Goal: Task Accomplishment & Management: Manage account settings

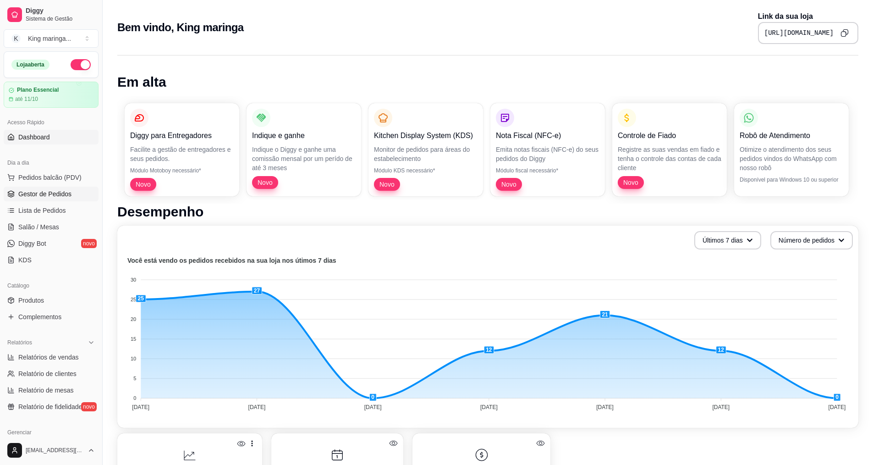
click at [25, 196] on span "Gestor de Pedidos" at bounding box center [44, 193] width 53 height 9
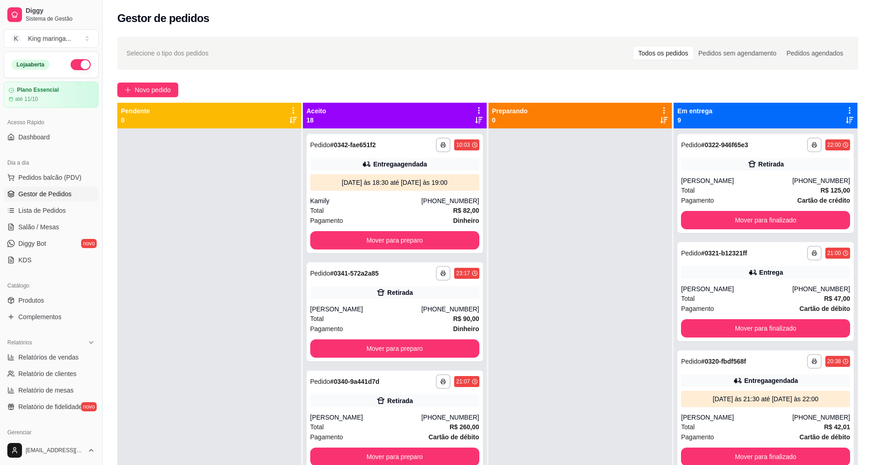
click at [845, 109] on icon at bounding box center [849, 110] width 8 height 8
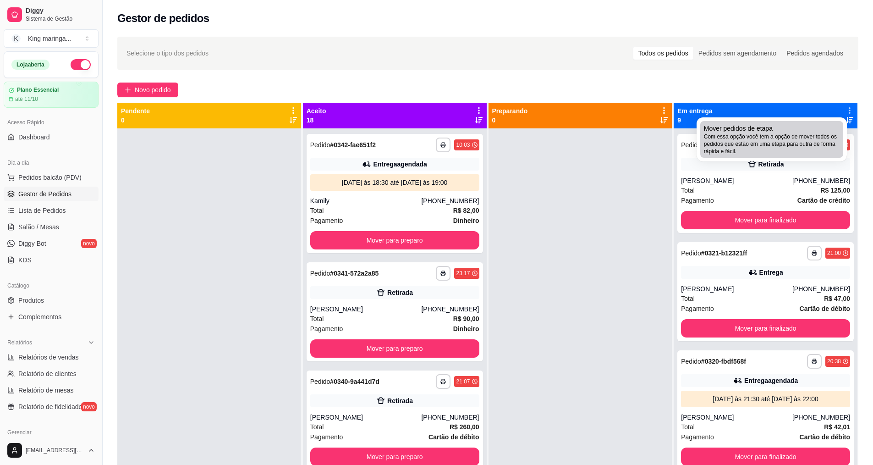
click at [789, 139] on span "Com essa opção você tem a opção de mover todos os pedidos que estão em uma etap…" at bounding box center [772, 144] width 136 height 22
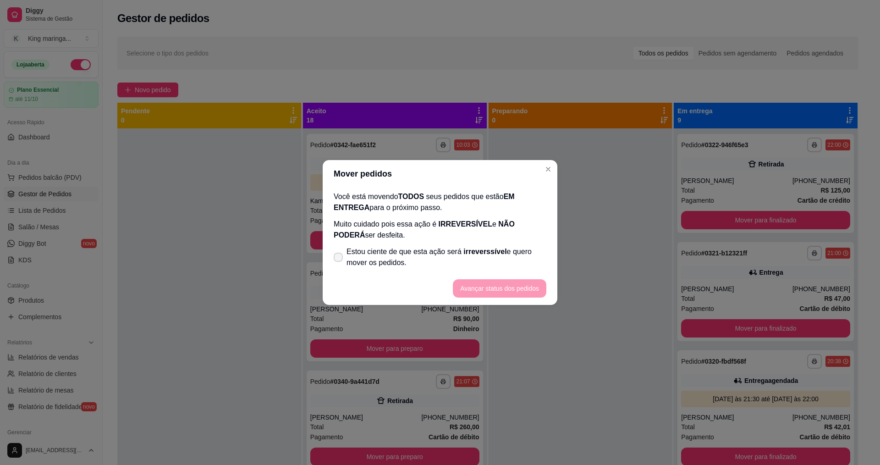
click at [388, 266] on span "Estou ciente de que esta ação será irreverssível e quero mover os pedidos." at bounding box center [446, 257] width 200 height 22
click at [339, 265] on input "Estou ciente de que esta ação será irreverssível e quero mover os pedidos." at bounding box center [336, 262] width 6 height 6
checkbox input "true"
drag, startPoint x: 472, startPoint y: 274, endPoint x: 475, endPoint y: 282, distance: 8.3
click at [472, 275] on footer "Avançar status dos pedidos" at bounding box center [440, 288] width 235 height 33
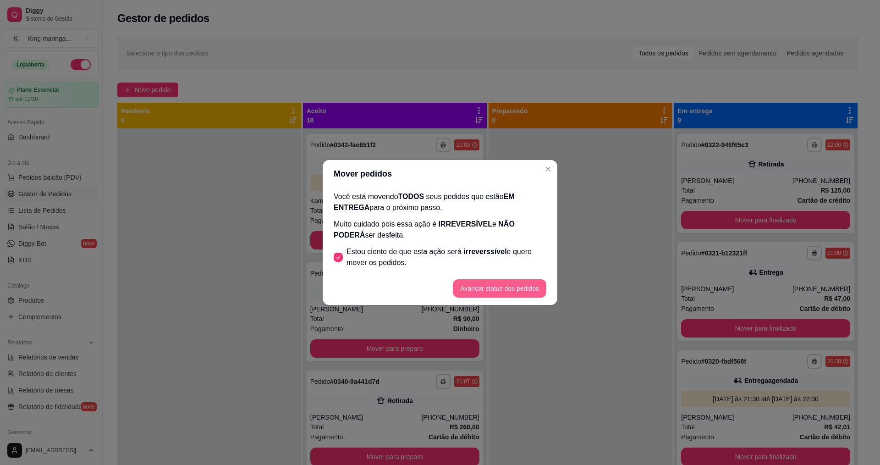
click at [476, 283] on button "Avançar status dos pedidos" at bounding box center [499, 288] width 93 height 18
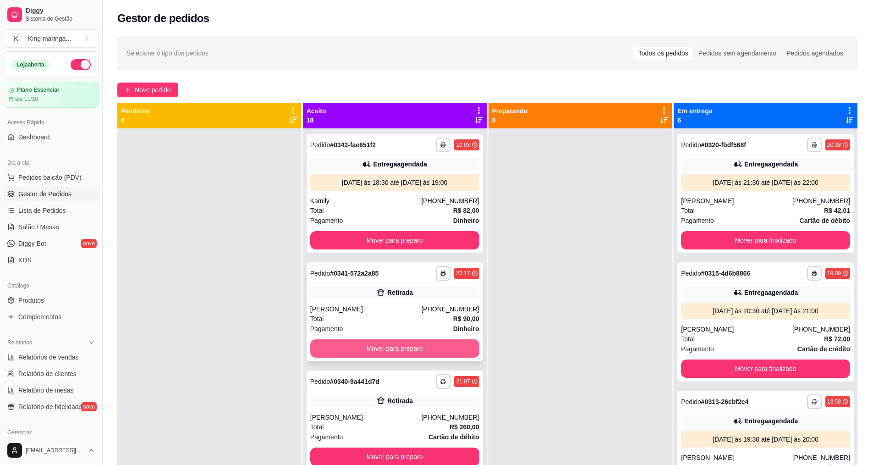
click at [400, 350] on button "Mover para preparo" at bounding box center [394, 348] width 169 height 18
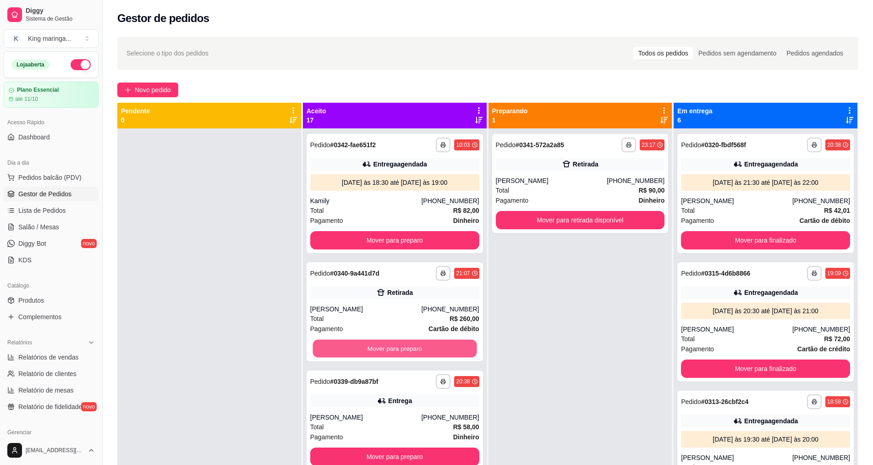
click at [400, 349] on button "Mover para preparo" at bounding box center [394, 349] width 164 height 18
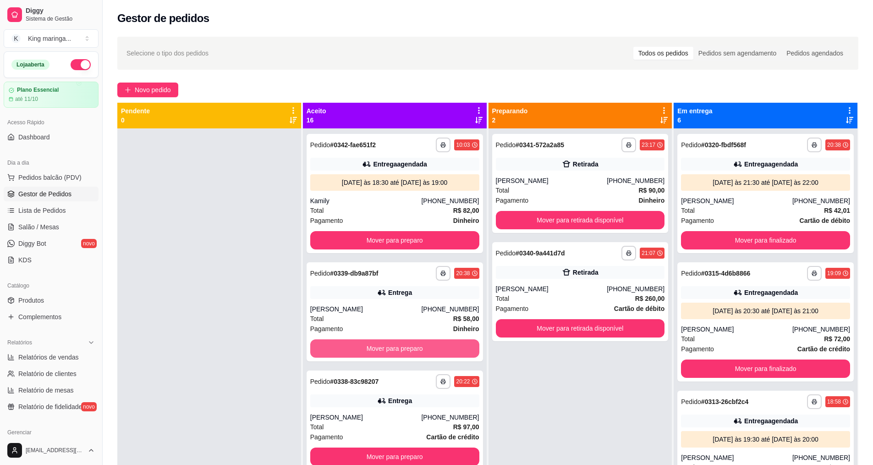
click at [400, 350] on button "Mover para preparo" at bounding box center [394, 348] width 169 height 18
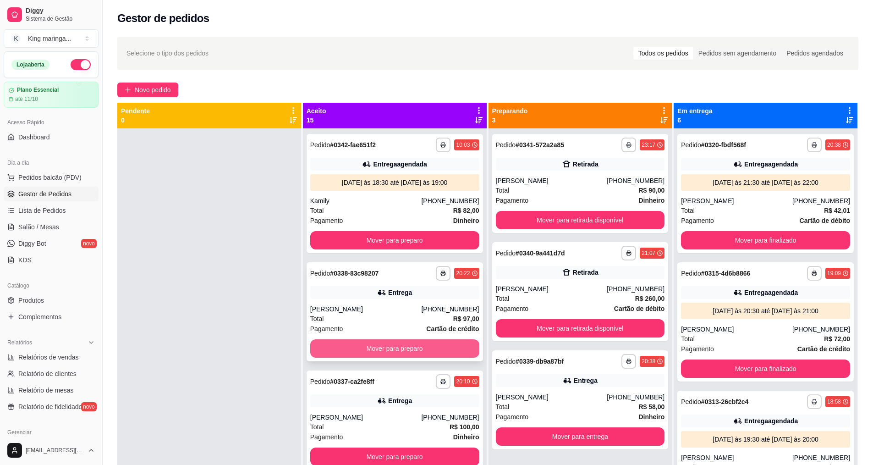
click at [400, 350] on button "Mover para preparo" at bounding box center [394, 348] width 169 height 18
click at [400, 350] on button "Mover para preparo" at bounding box center [394, 349] width 164 height 18
click at [400, 349] on button "Mover para preparo" at bounding box center [394, 348] width 169 height 18
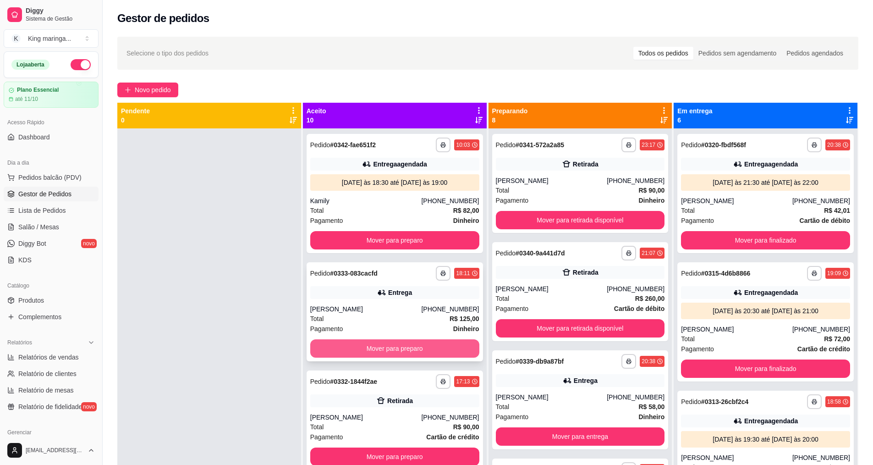
click at [400, 349] on button "Mover para preparo" at bounding box center [394, 348] width 169 height 18
click at [401, 349] on button "Mover para preparo" at bounding box center [394, 349] width 164 height 18
click at [401, 349] on button "Mover para preparo" at bounding box center [394, 348] width 169 height 18
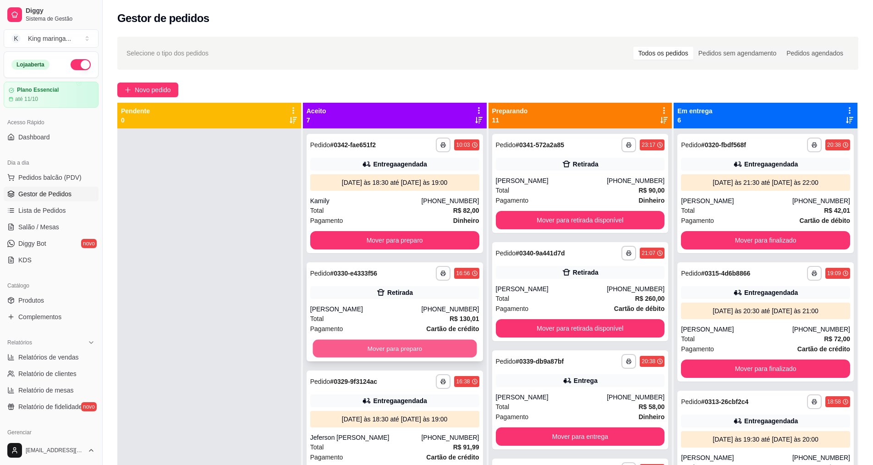
click at [401, 349] on button "Mover para preparo" at bounding box center [394, 349] width 164 height 18
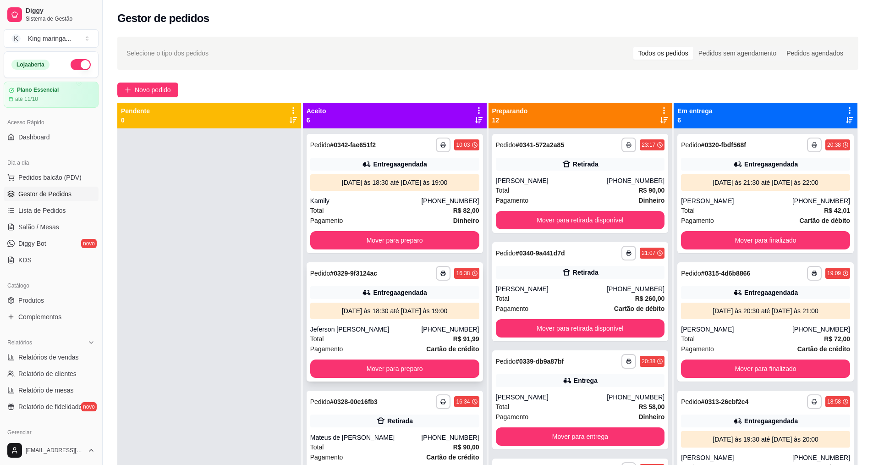
click at [401, 349] on div "Pagamento Cartão de crédito" at bounding box center [394, 349] width 169 height 10
click at [417, 359] on div "**********" at bounding box center [395, 321] width 176 height 119
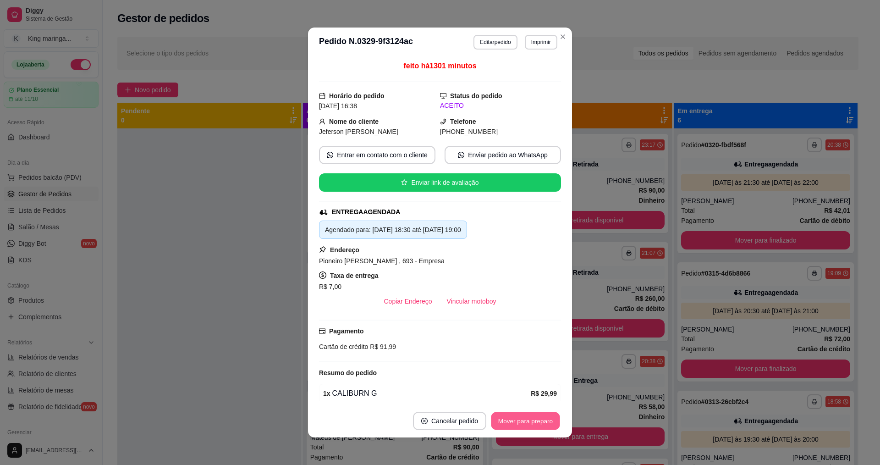
click at [535, 426] on button "Mover para preparo" at bounding box center [525, 421] width 69 height 18
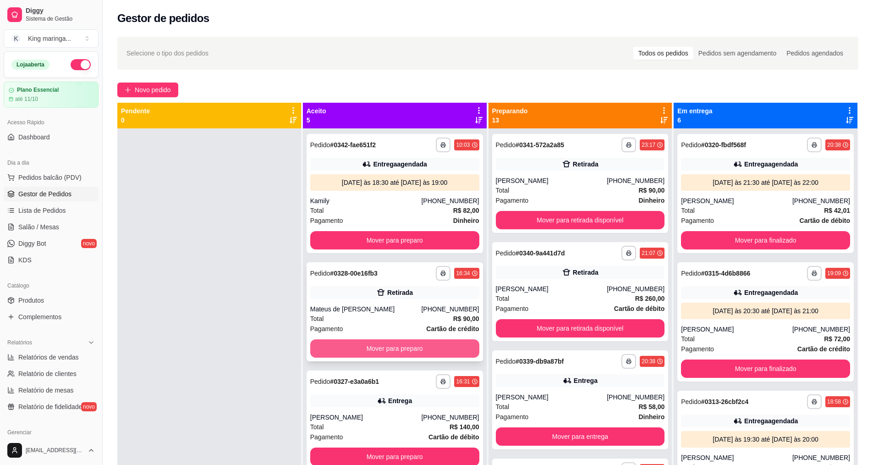
click at [402, 345] on button "Mover para preparo" at bounding box center [394, 348] width 169 height 18
click at [398, 351] on button "Mover para preparo" at bounding box center [394, 348] width 169 height 18
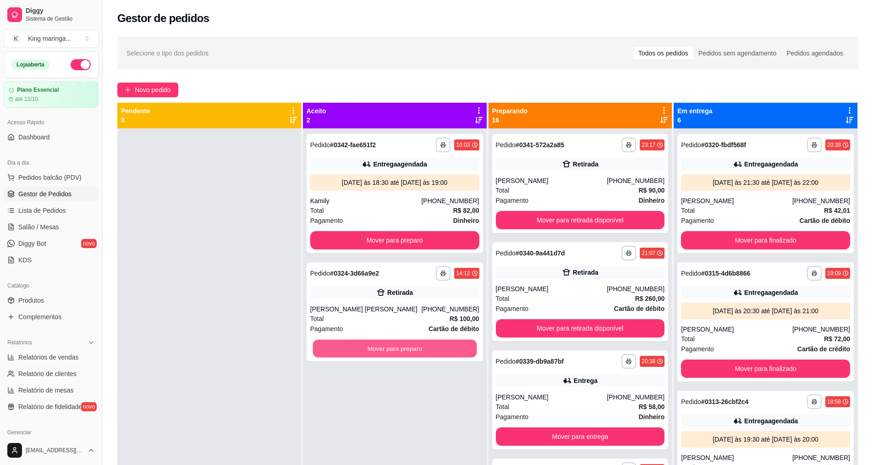
click at [395, 352] on button "Mover para preparo" at bounding box center [394, 349] width 164 height 18
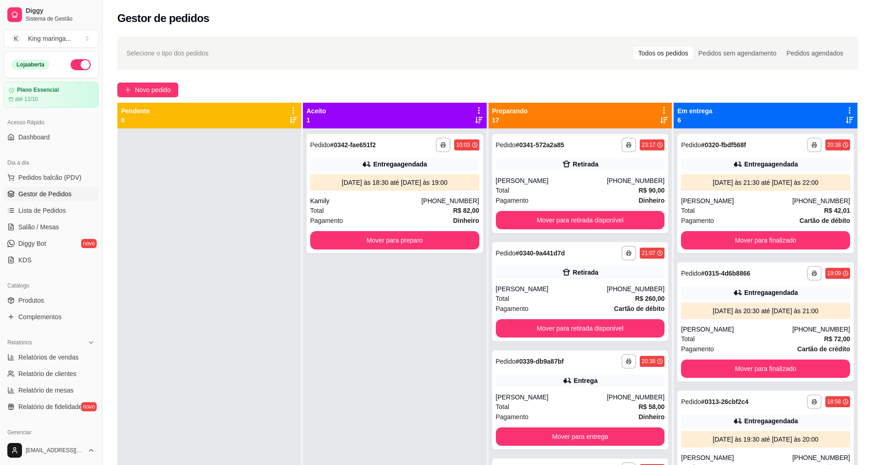
click at [660, 109] on icon at bounding box center [664, 110] width 8 height 8
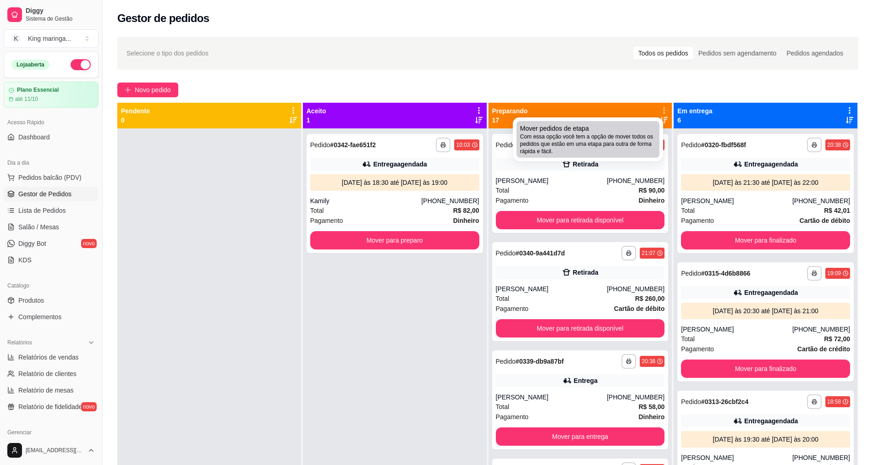
click at [640, 130] on div "Mover pedidos de etapa Com essa opção você tem a opção de mover todos os pedido…" at bounding box center [588, 139] width 136 height 31
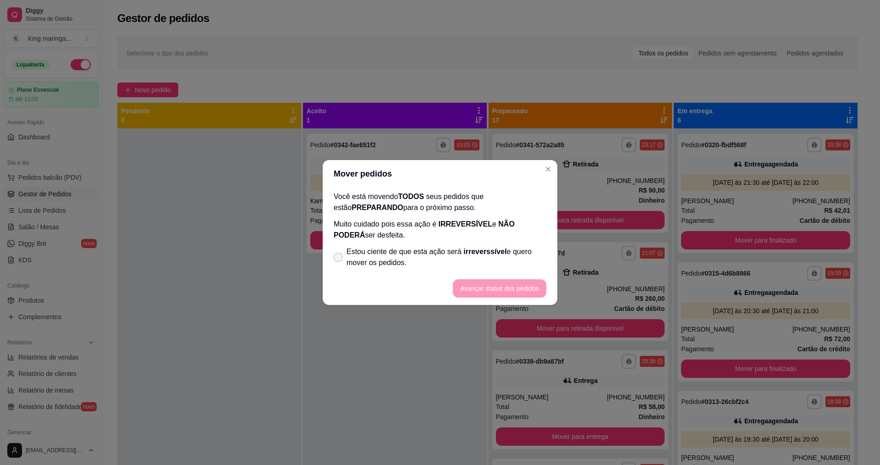
click at [430, 252] on span "Estou ciente de que esta ação será irreverssível e quero mover os pedidos." at bounding box center [446, 257] width 200 height 22
click at [339, 259] on input "Estou ciente de que esta ação será irreverssível e quero mover os pedidos." at bounding box center [336, 262] width 6 height 6
checkbox input "true"
click at [511, 286] on button "Avançar status dos pedidos" at bounding box center [499, 288] width 93 height 18
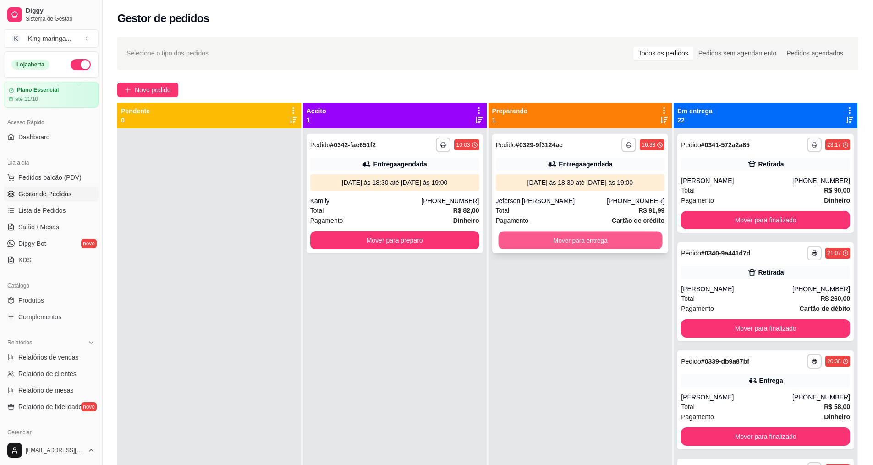
click at [594, 241] on button "Mover para entrega" at bounding box center [580, 240] width 164 height 18
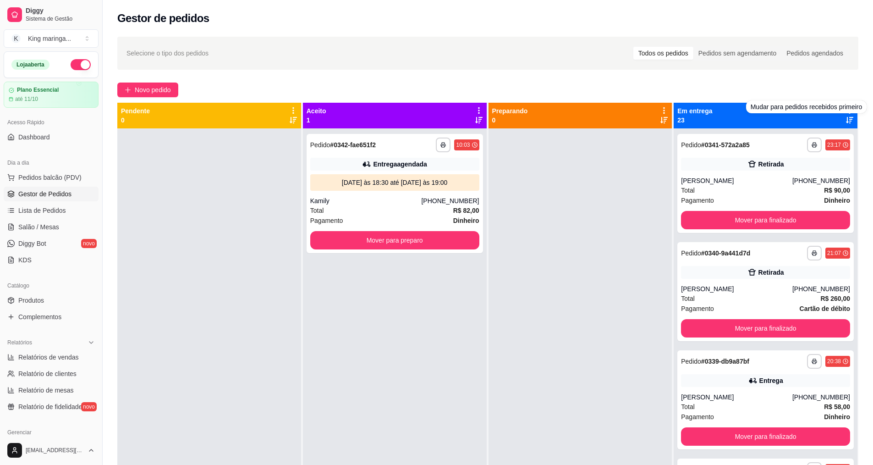
click at [843, 112] on div "Mudar para pedidos recebidos primeiro" at bounding box center [806, 106] width 121 height 13
drag, startPoint x: 828, startPoint y: 117, endPoint x: 822, endPoint y: 121, distance: 7.2
click at [824, 120] on div "Em entrega 23" at bounding box center [765, 115] width 176 height 18
click at [845, 116] on div at bounding box center [849, 114] width 8 height 17
click at [843, 110] on div "Mudar para pedidos recebidos primeiro" at bounding box center [806, 106] width 121 height 13
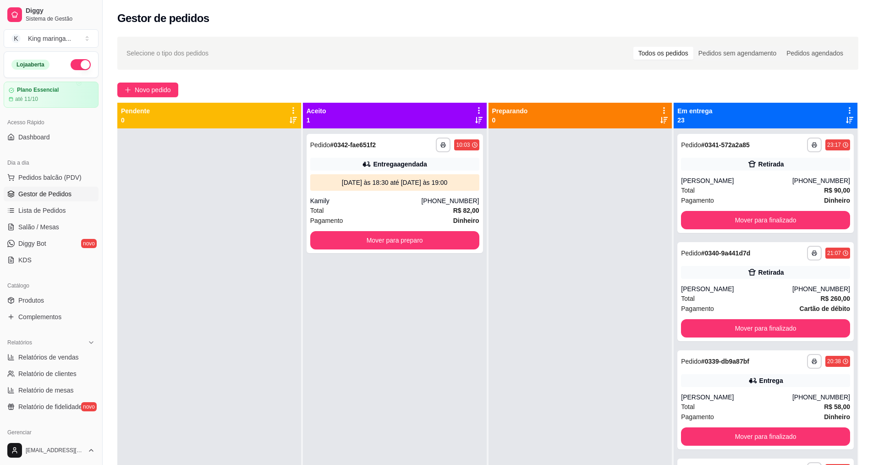
click at [849, 110] on icon at bounding box center [850, 110] width 2 height 6
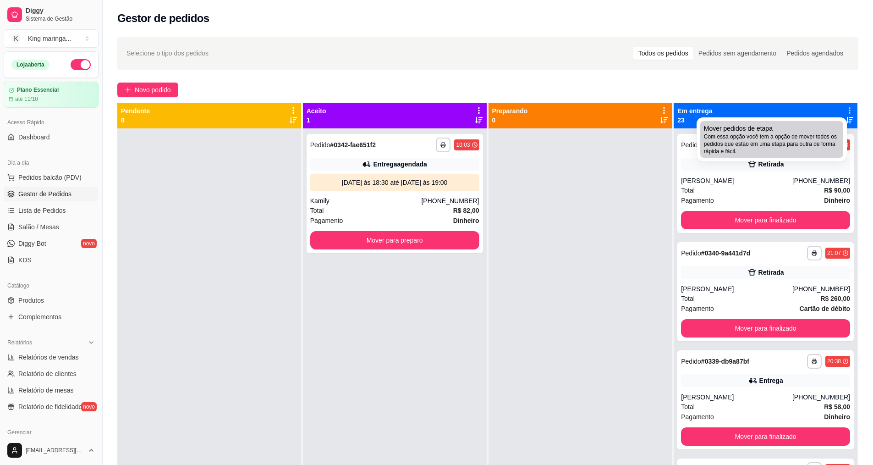
click at [746, 128] on span "Mover pedidos de etapa" at bounding box center [738, 128] width 69 height 9
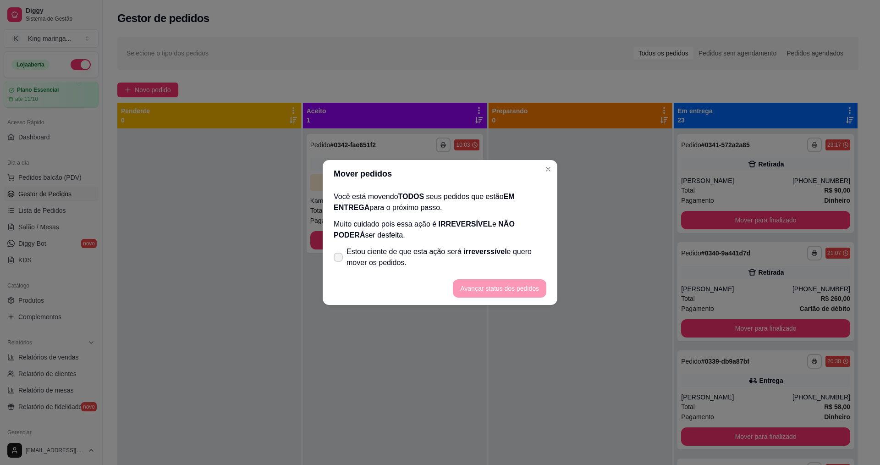
click at [421, 273] on footer "Avançar status dos pedidos" at bounding box center [440, 288] width 235 height 33
click at [422, 259] on span "Estou ciente de que esta ação será irreverssível e quero mover os pedidos." at bounding box center [446, 257] width 200 height 22
click at [339, 259] on input "Estou ciente de que esta ação será irreverssível e quero mover os pedidos." at bounding box center [336, 262] width 6 height 6
checkbox input "true"
click at [500, 284] on button "Avançar status dos pedidos" at bounding box center [499, 288] width 93 height 18
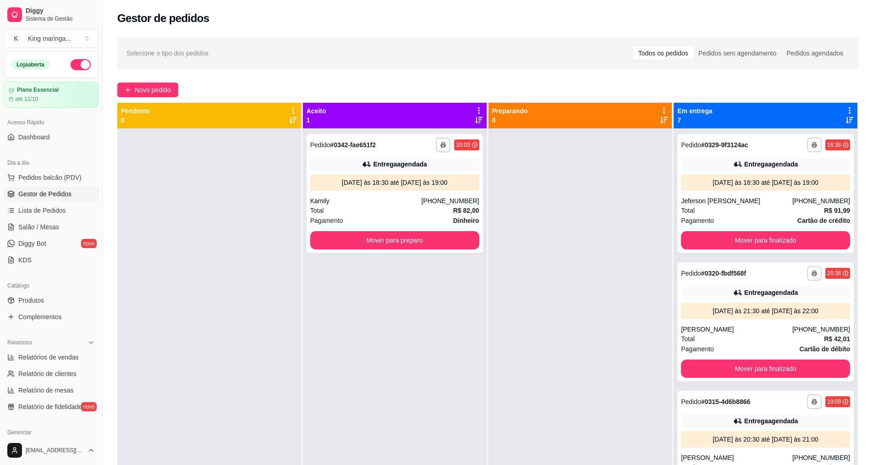
click at [845, 109] on icon at bounding box center [849, 110] width 8 height 8
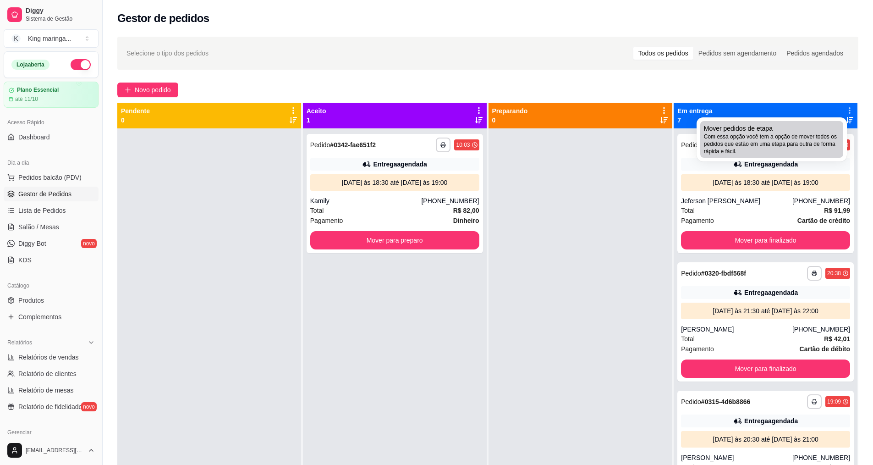
click at [746, 145] on span "Com essa opção você tem a opção de mover todos os pedidos que estão em uma etap…" at bounding box center [772, 144] width 136 height 22
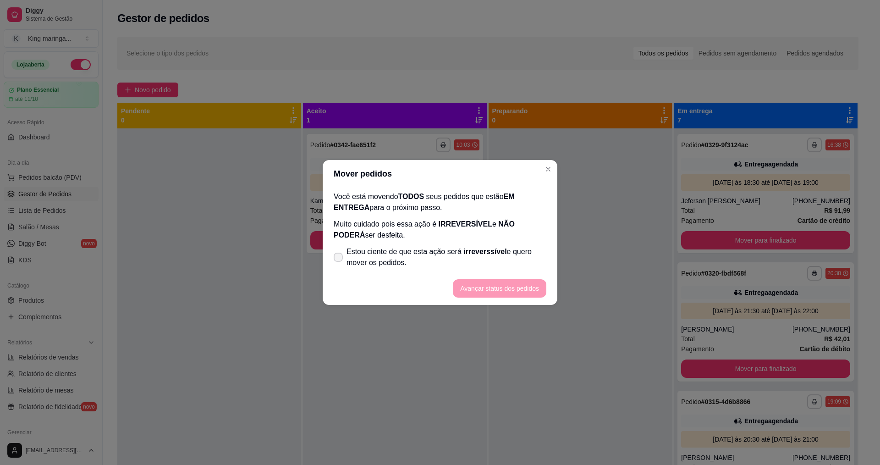
click at [391, 254] on span "Estou ciente de que esta ação será irreverssível e quero mover os pedidos." at bounding box center [446, 257] width 200 height 22
click at [339, 259] on input "Estou ciente de que esta ação será irreverssível e quero mover os pedidos." at bounding box center [336, 262] width 6 height 6
checkbox input "true"
click at [492, 285] on button "Avançar status dos pedidos" at bounding box center [499, 288] width 93 height 18
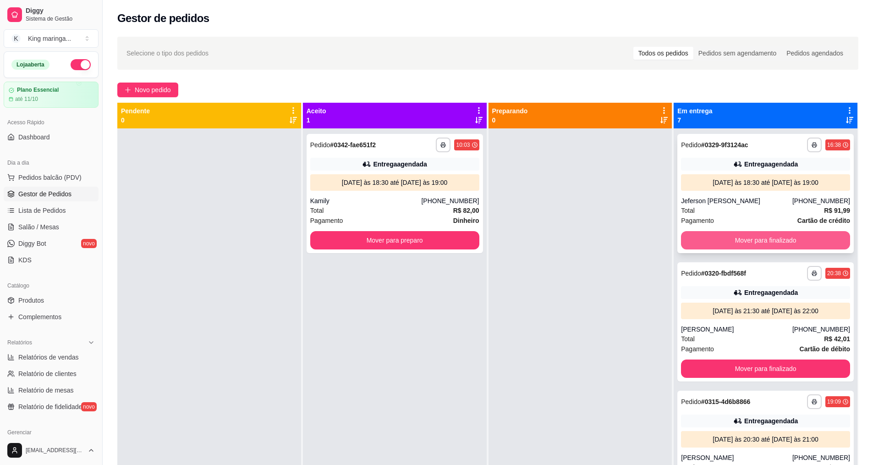
click at [778, 232] on button "Mover para finalizado" at bounding box center [765, 240] width 169 height 18
click at [774, 241] on button "Mover para finalizado" at bounding box center [765, 240] width 169 height 18
click at [774, 241] on button "Mover para finalizado" at bounding box center [766, 240] width 164 height 18
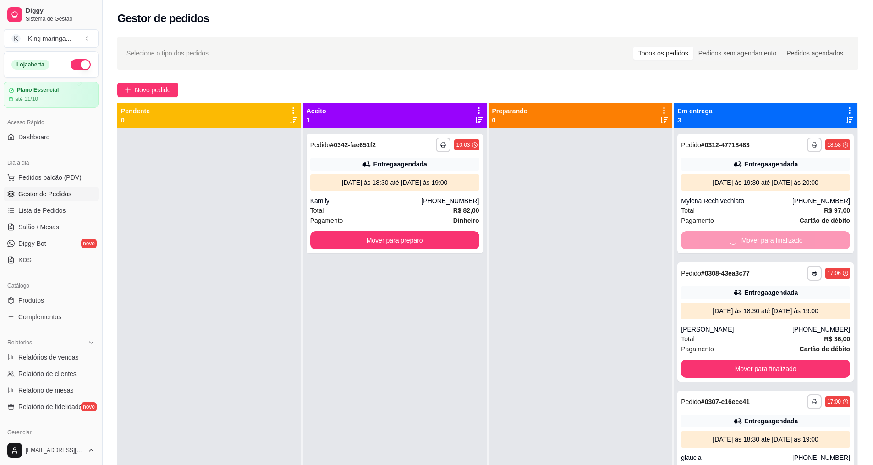
click at [774, 359] on button "Mover para finalizado" at bounding box center [765, 368] width 169 height 18
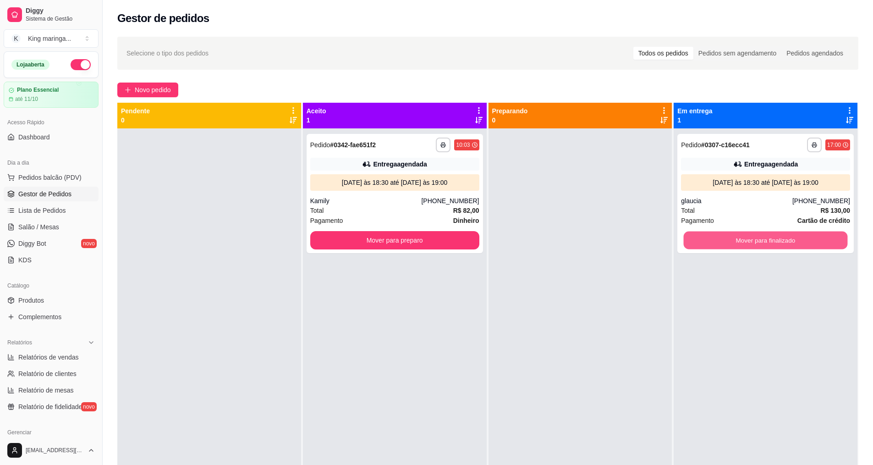
click at [774, 241] on button "Mover para finalizado" at bounding box center [766, 240] width 164 height 18
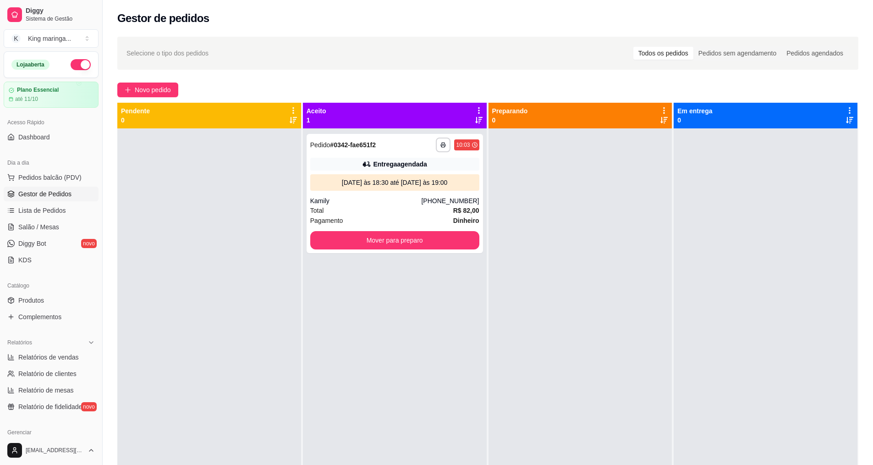
click at [318, 455] on div "**********" at bounding box center [395, 360] width 184 height 465
